Goal: Obtain resource: Obtain resource

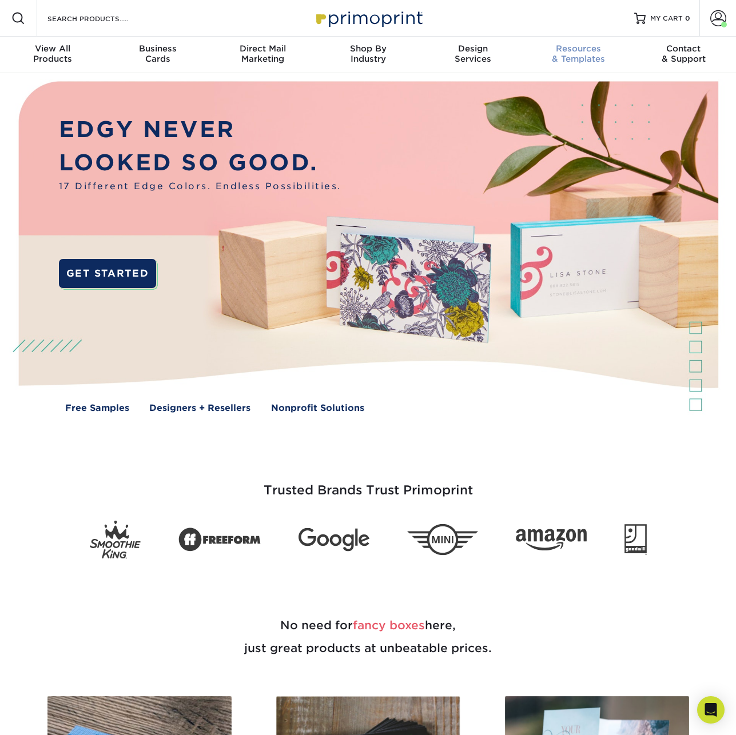
click at [601, 47] on span "Resources" at bounding box center [577, 48] width 105 height 10
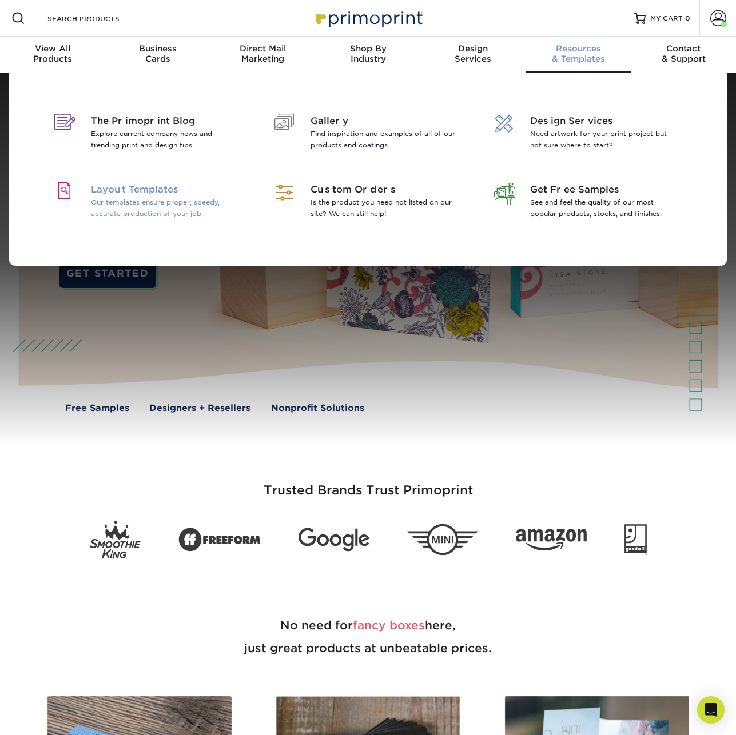
click at [204, 201] on p "Our templates ensure proper, speedy, accurate production of your job." at bounding box center [165, 208] width 148 height 23
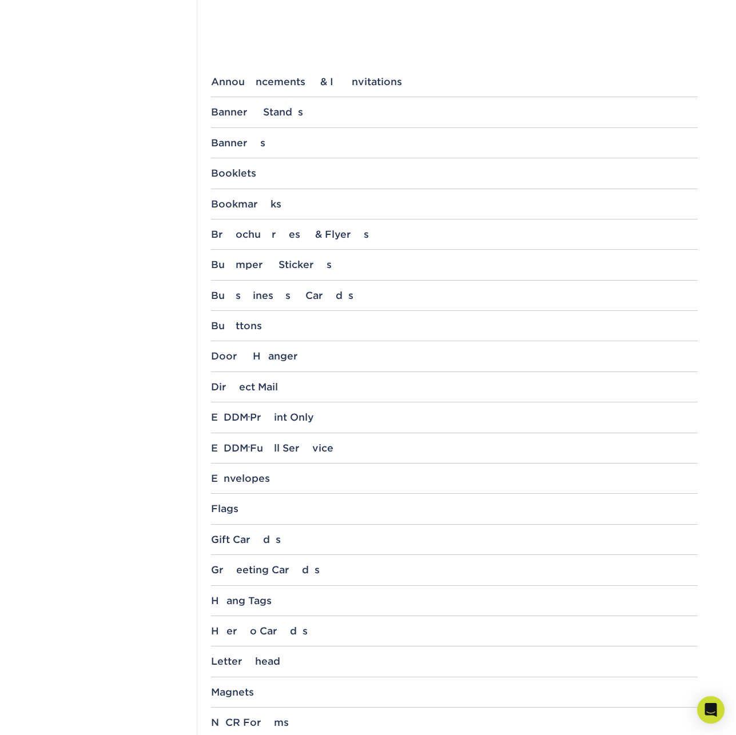
scroll to position [419, 0]
click at [273, 448] on div "EDDM ® Full Service" at bounding box center [454, 446] width 486 height 11
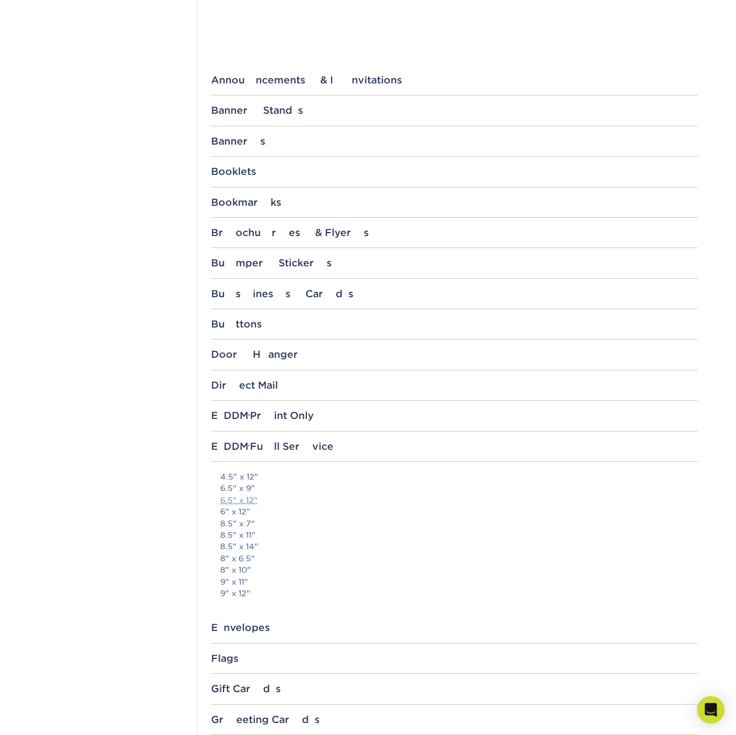
click at [249, 504] on link "6.5" x 12"" at bounding box center [239, 500] width 38 height 9
